Goal: Find specific page/section: Find specific page/section

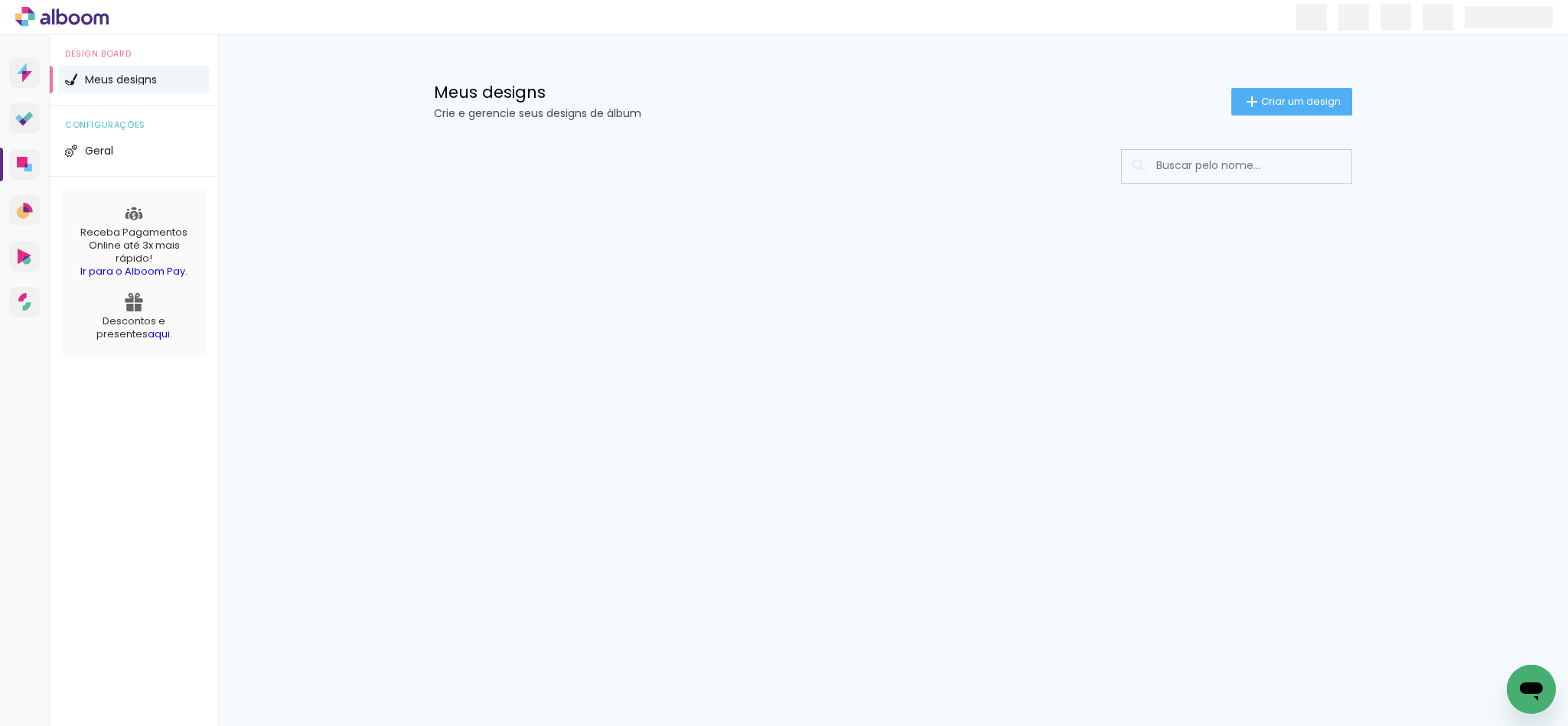
click at [1238, 0] on div "Prosite Website + Landing pages Proof Sistema de seleção e venda de fotos Desig…" at bounding box center [784, 0] width 1568 height 0
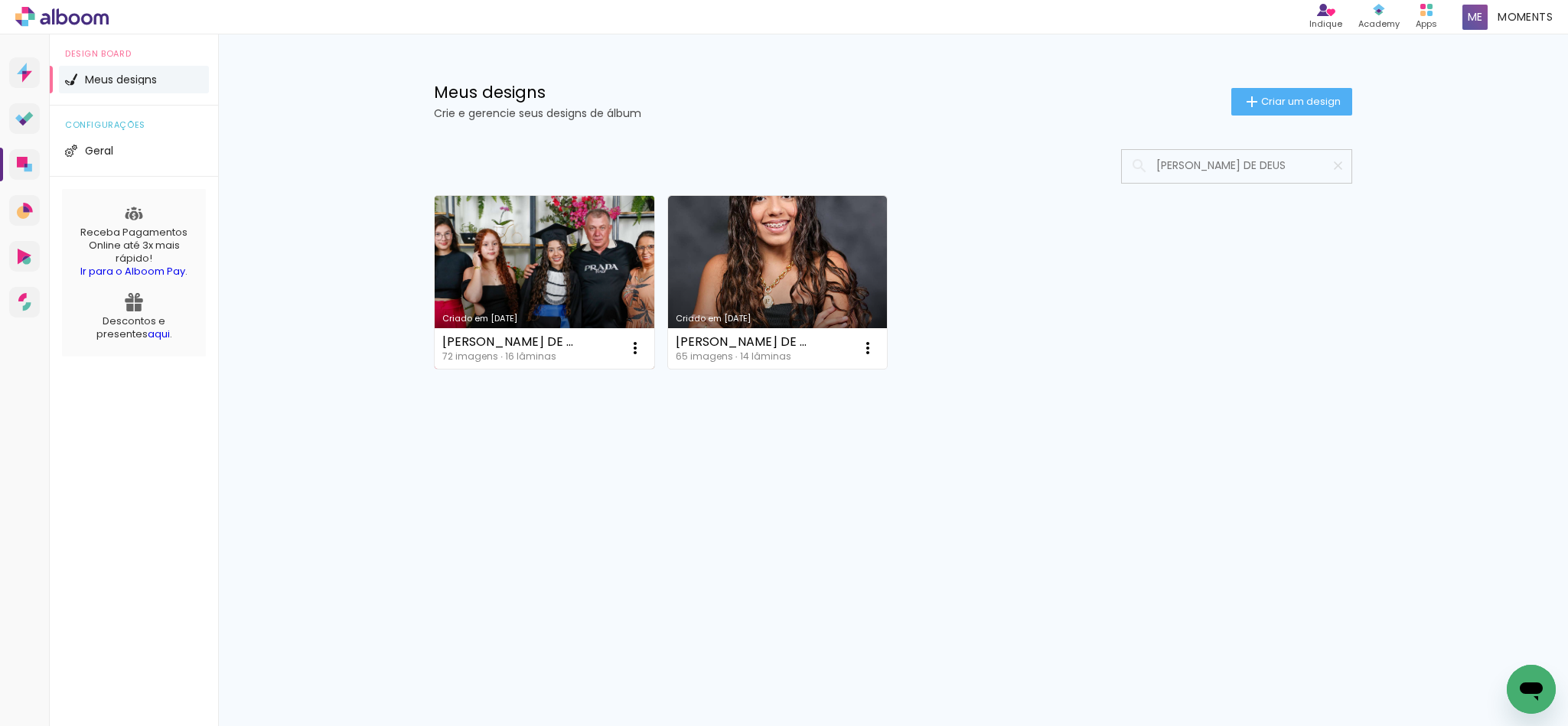
type input "[PERSON_NAME] DE DEUS"
type paper-input "[PERSON_NAME] DE DEUS"
click at [505, 255] on link "Criado em [DATE]" at bounding box center [544, 282] width 220 height 173
